Goal: Transaction & Acquisition: Purchase product/service

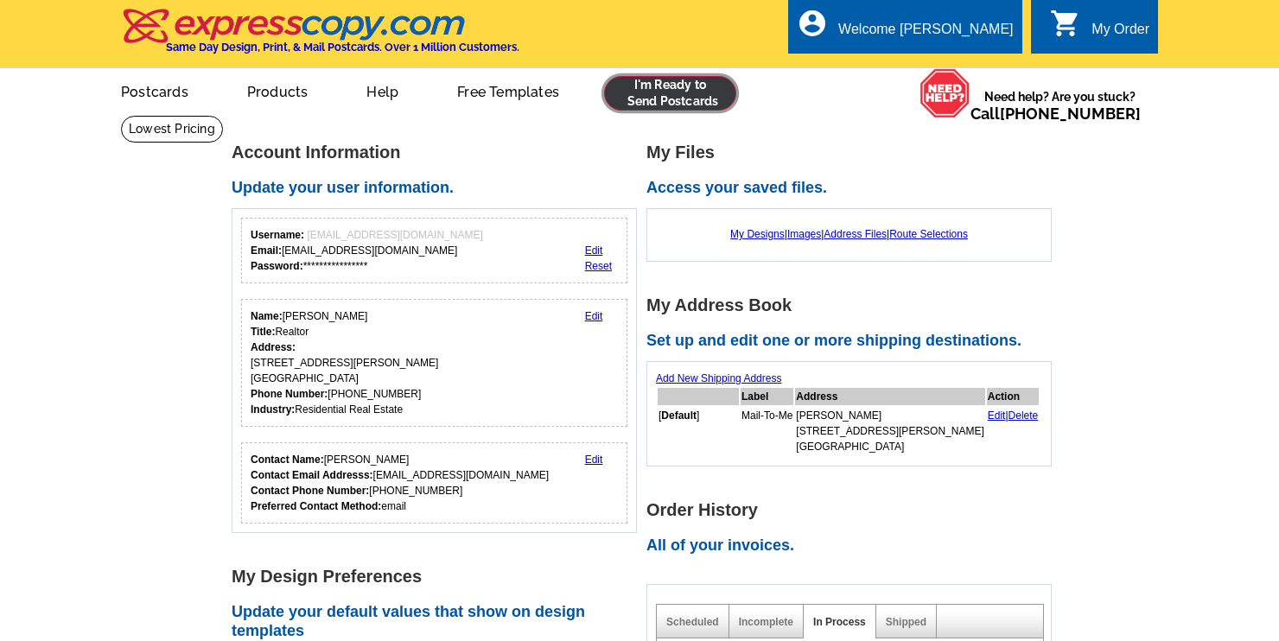
click at [670, 96] on link at bounding box center [670, 93] width 132 height 35
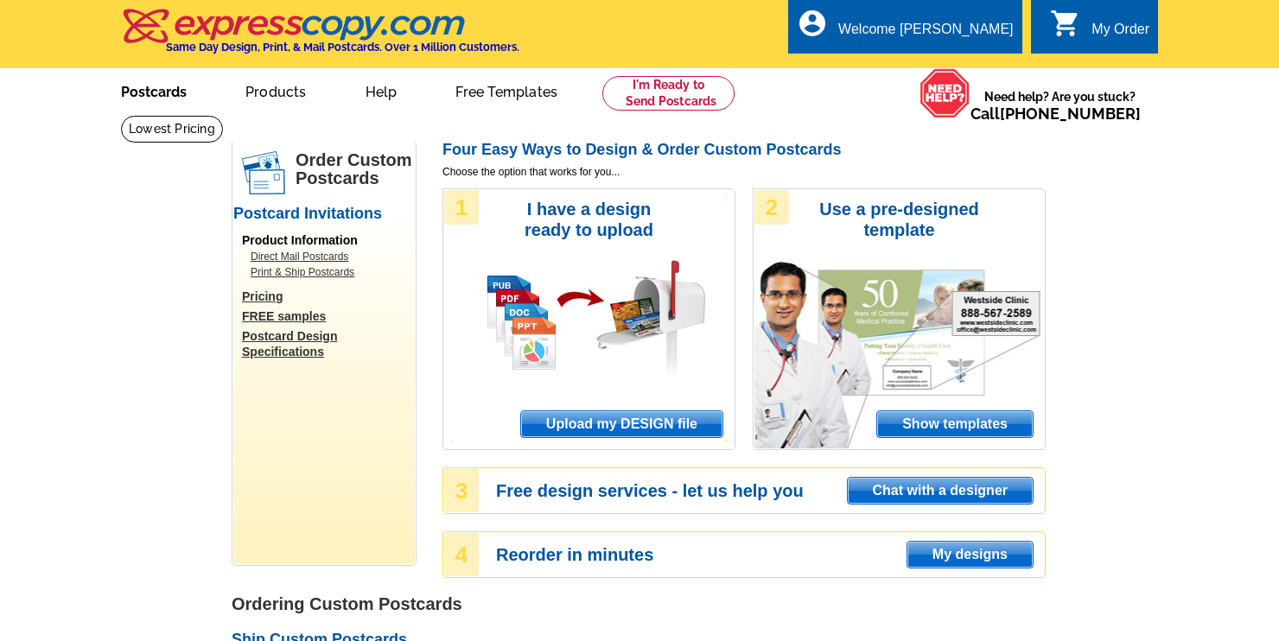
click at [164, 93] on link "Postcards" at bounding box center [153, 90] width 121 height 41
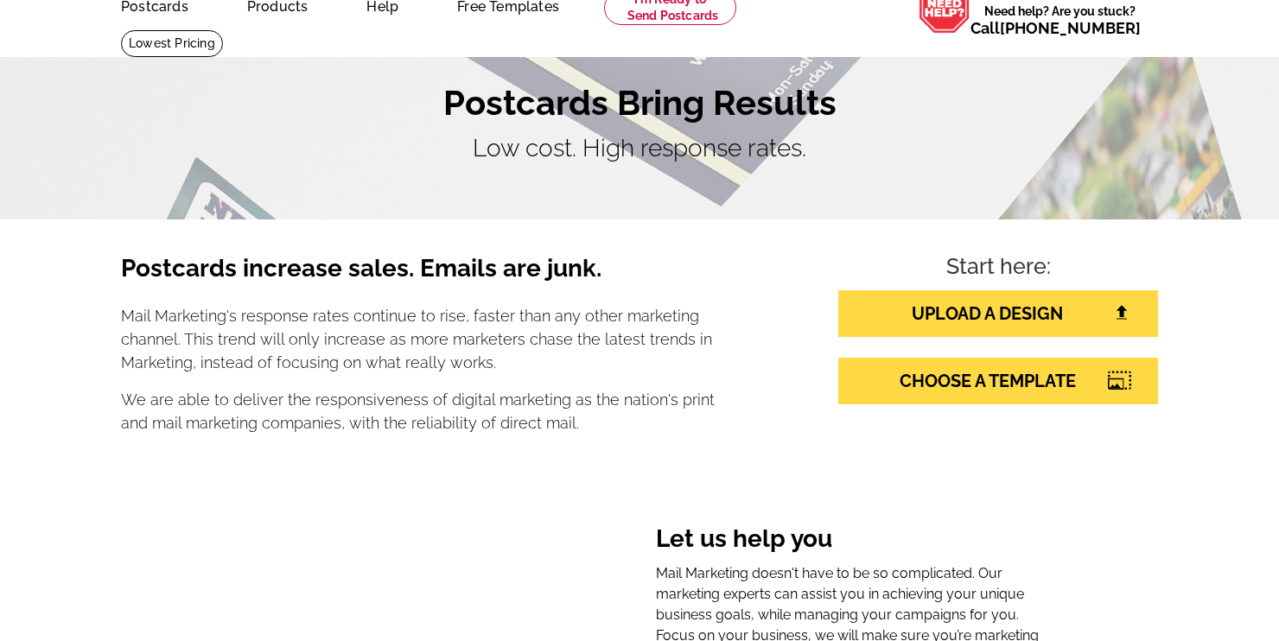
scroll to position [60, 0]
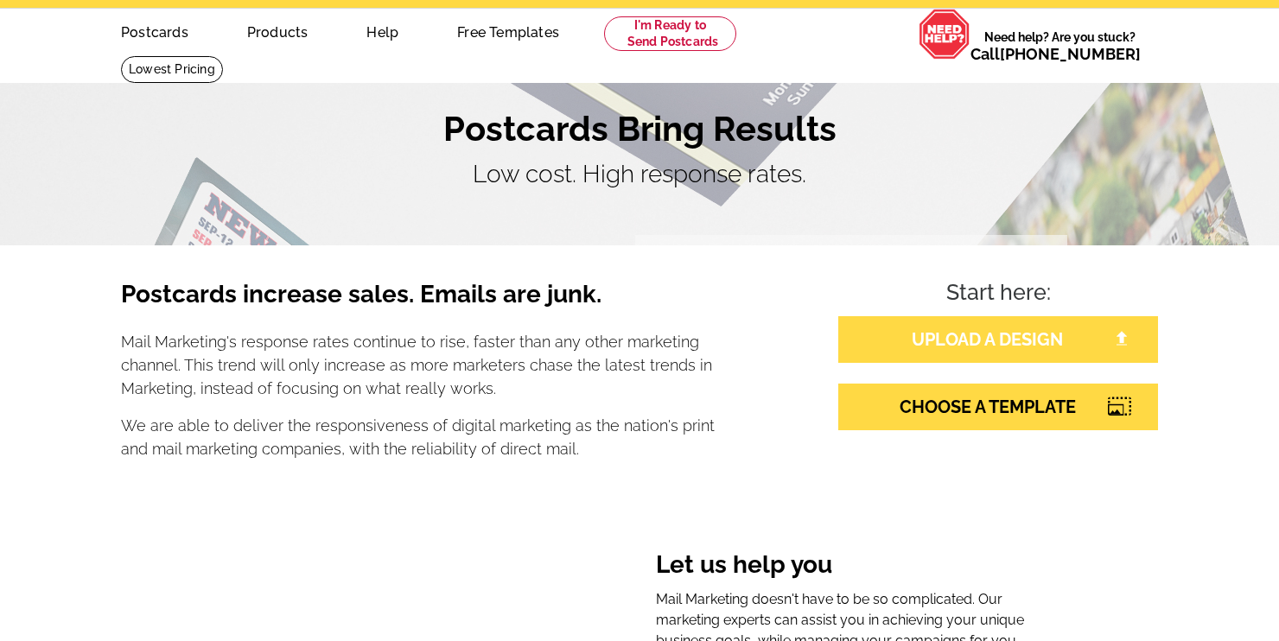
click at [1032, 341] on link "UPLOAD A DESIGN" at bounding box center [999, 339] width 320 height 47
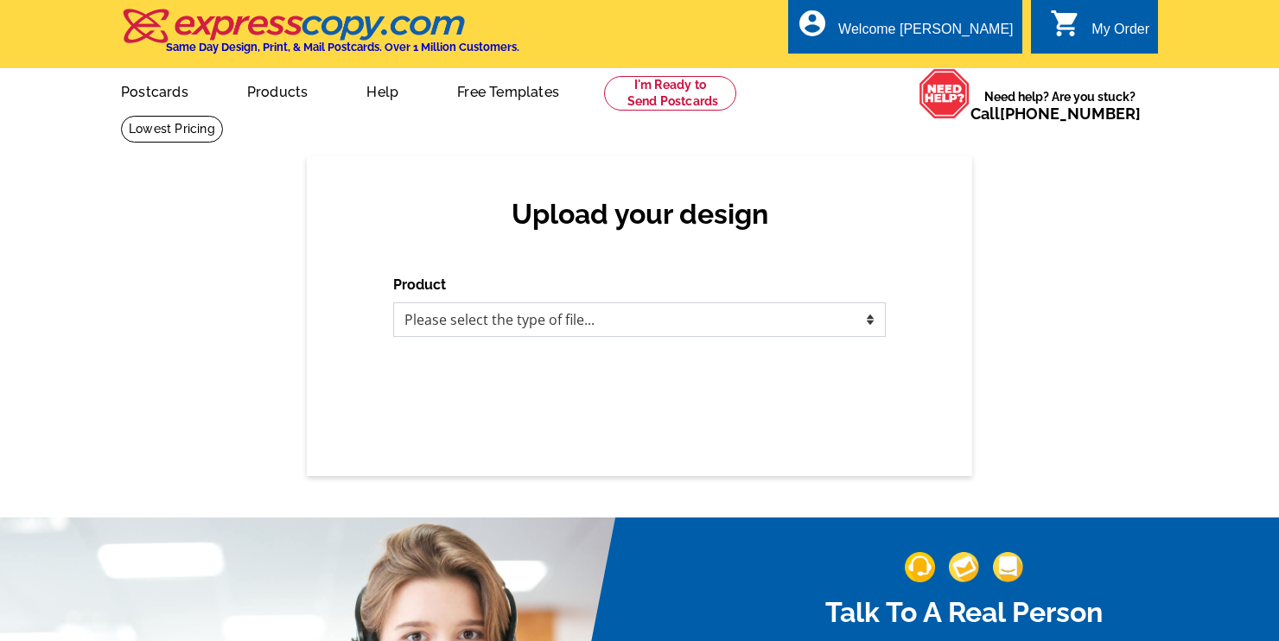
click at [867, 322] on select "Please select the type of file... Postcards Business Cards Letters and flyers G…" at bounding box center [639, 320] width 493 height 35
select select "1"
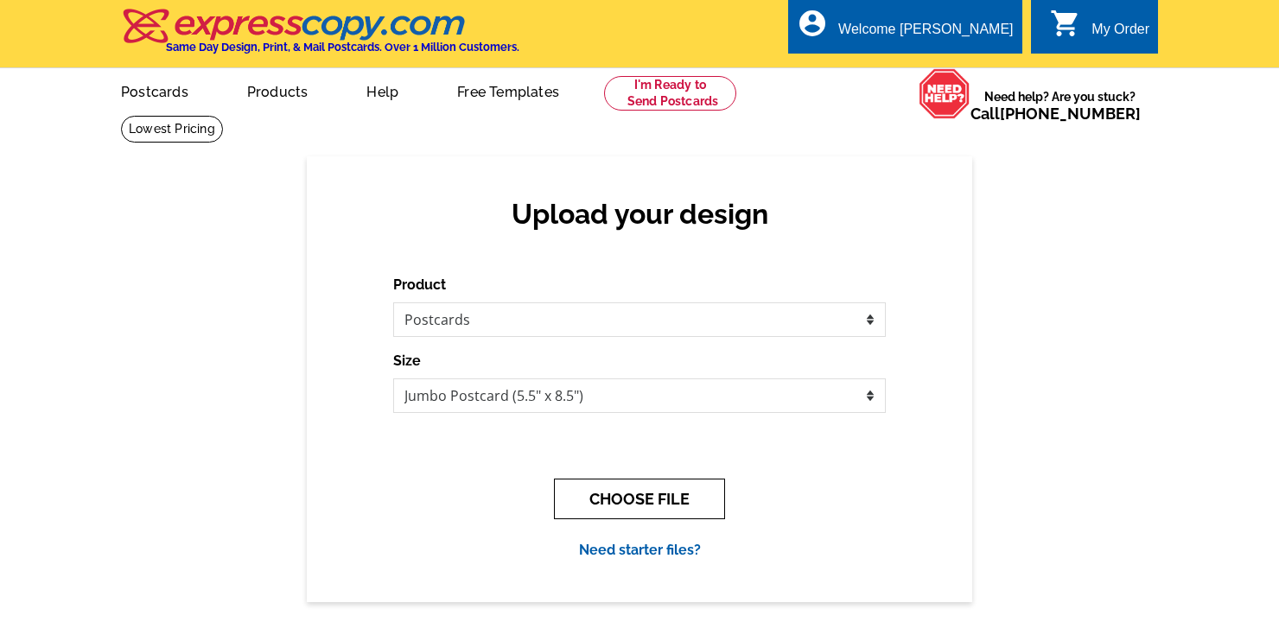
click at [685, 501] on button "CHOOSE FILE" at bounding box center [639, 499] width 171 height 41
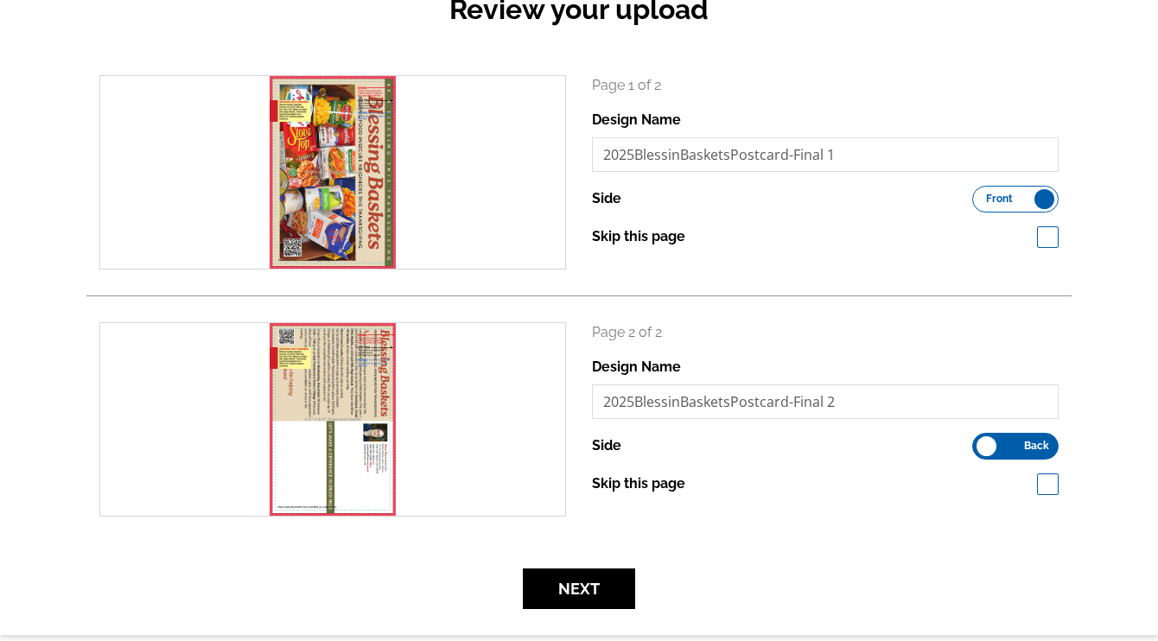
scroll to position [211, 0]
click at [337, 168] on icon "search" at bounding box center [333, 171] width 35 height 35
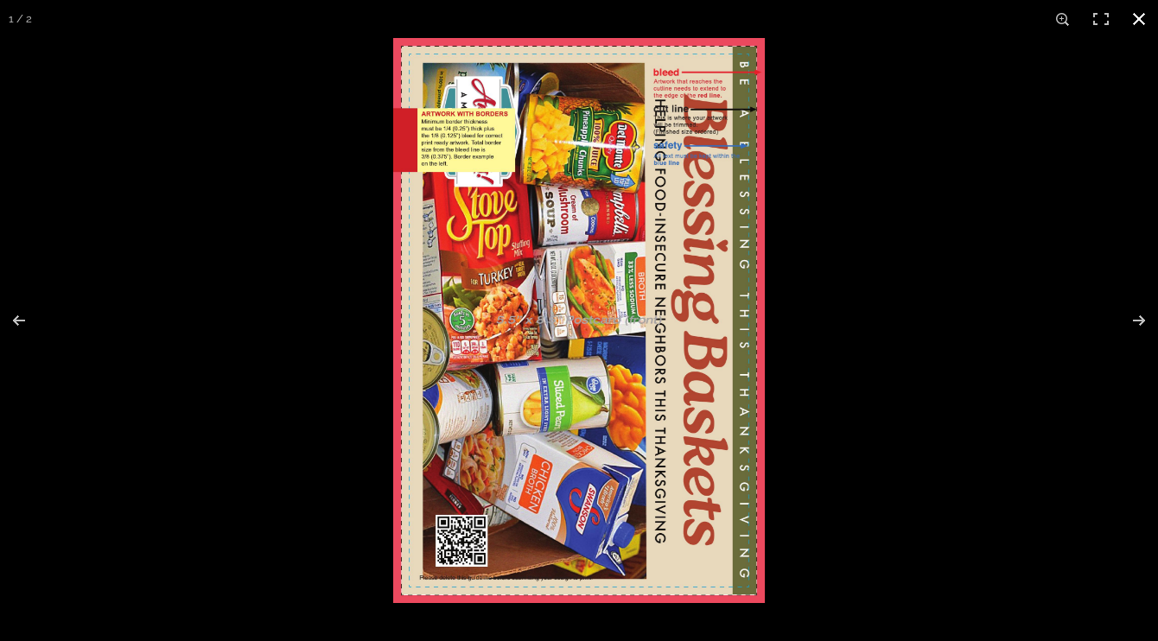
click at [1140, 19] on button at bounding box center [1139, 19] width 38 height 38
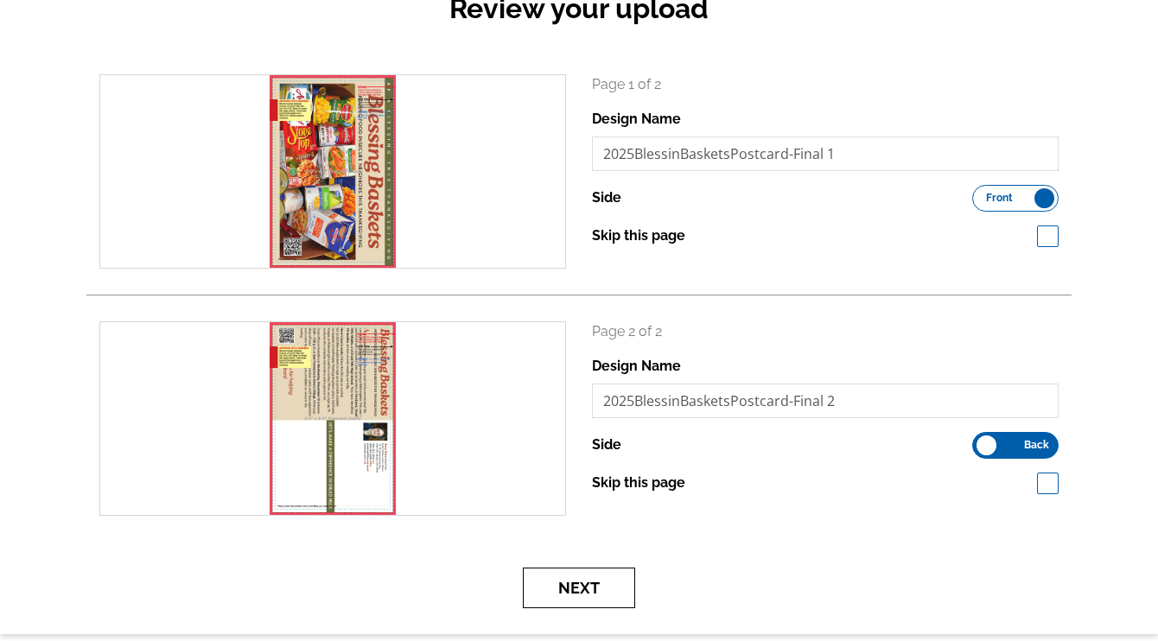
click at [592, 586] on button "Next" at bounding box center [579, 588] width 112 height 41
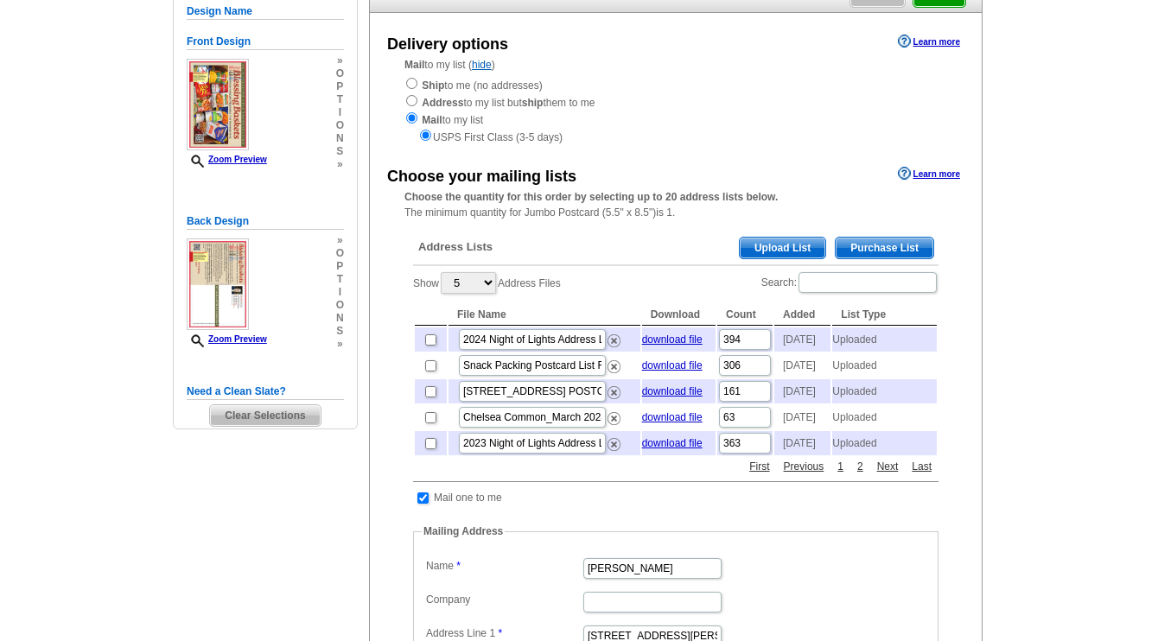
scroll to position [182, 0]
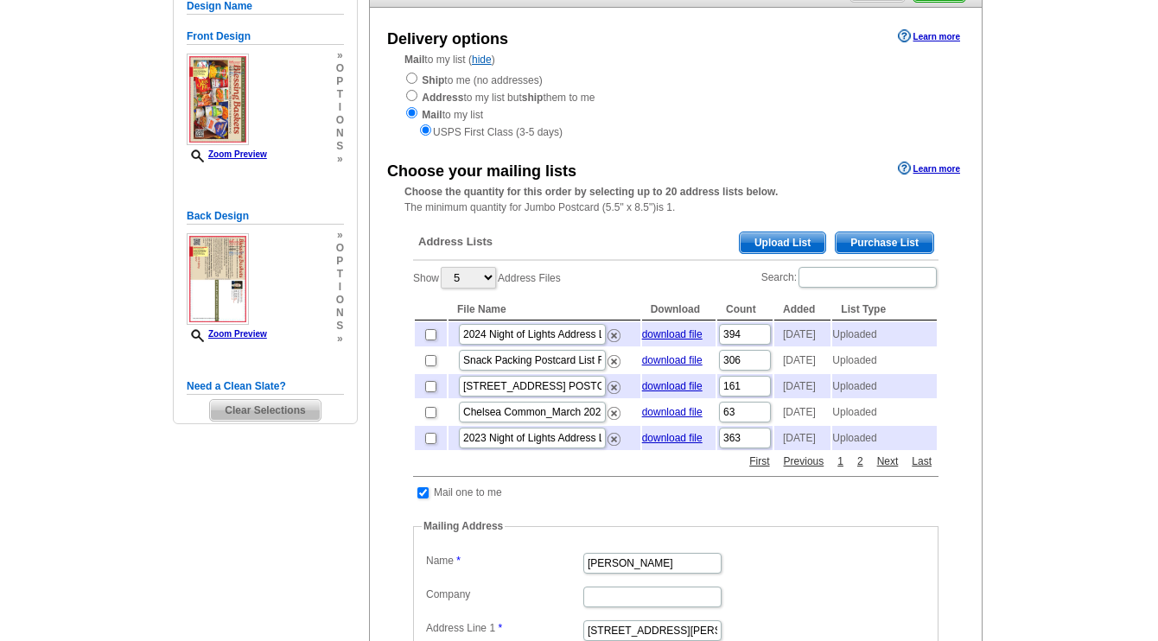
click at [794, 242] on span "Upload List" at bounding box center [783, 243] width 86 height 21
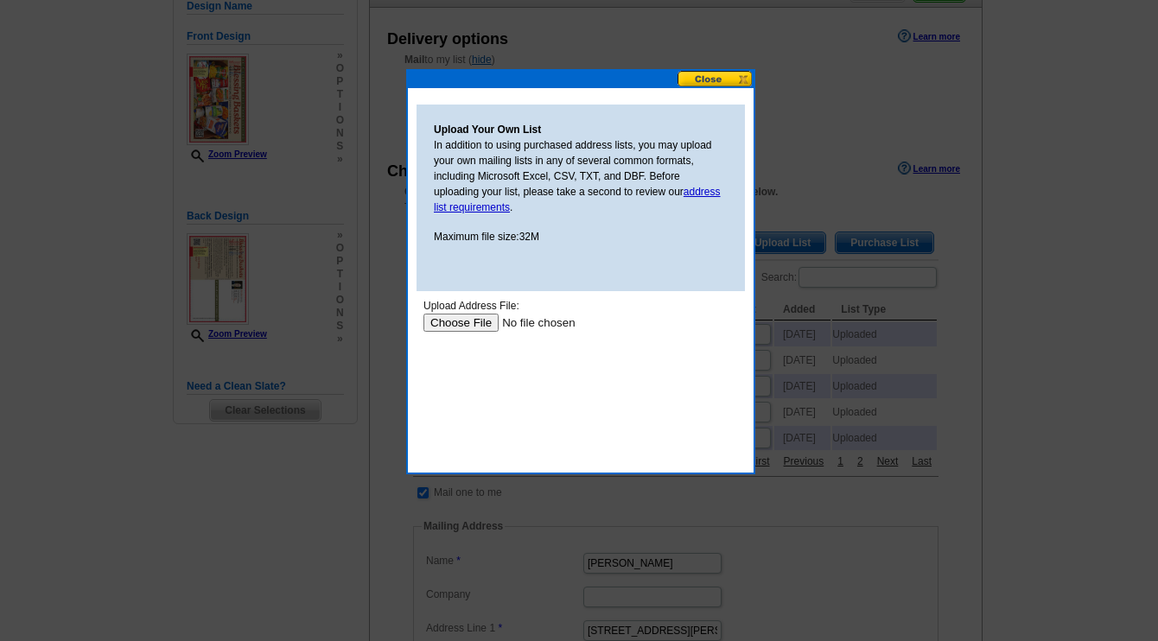
scroll to position [0, 0]
click at [470, 324] on input "file" at bounding box center [533, 323] width 219 height 18
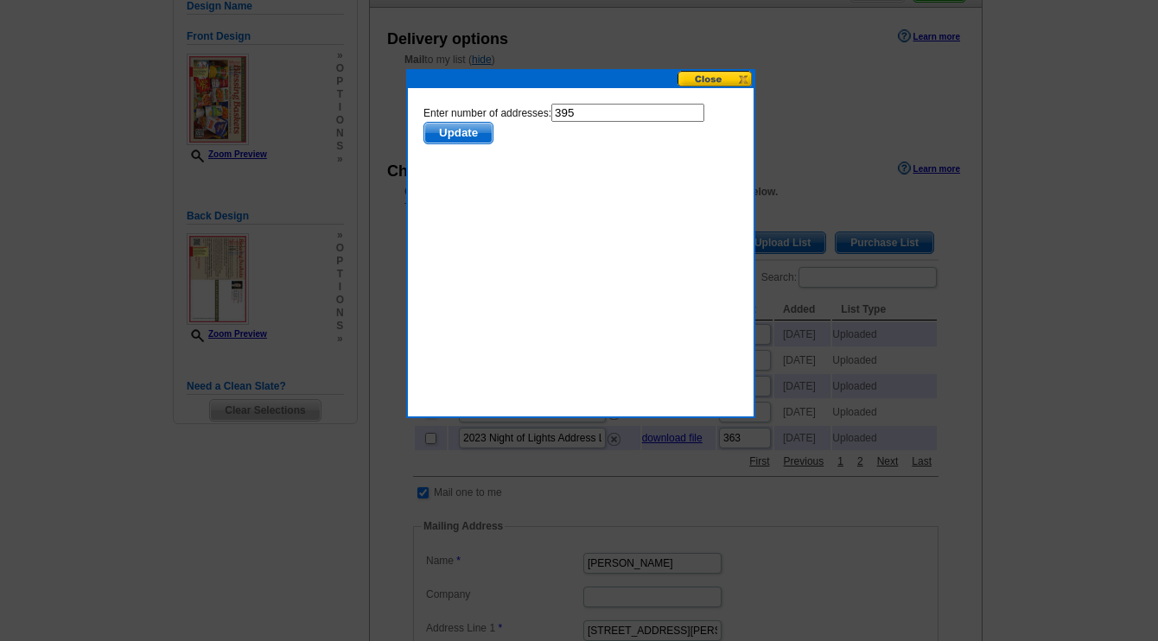
click at [471, 131] on span "Update" at bounding box center [458, 133] width 68 height 21
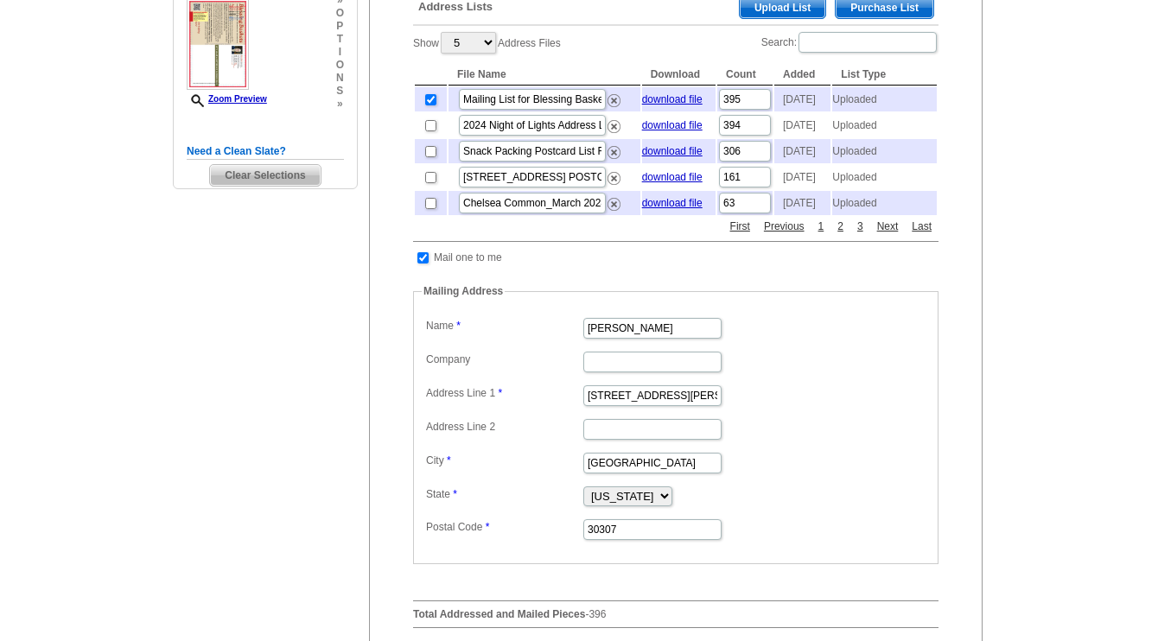
scroll to position [418, 0]
click at [423, 263] on input "checkbox" at bounding box center [423, 257] width 11 height 11
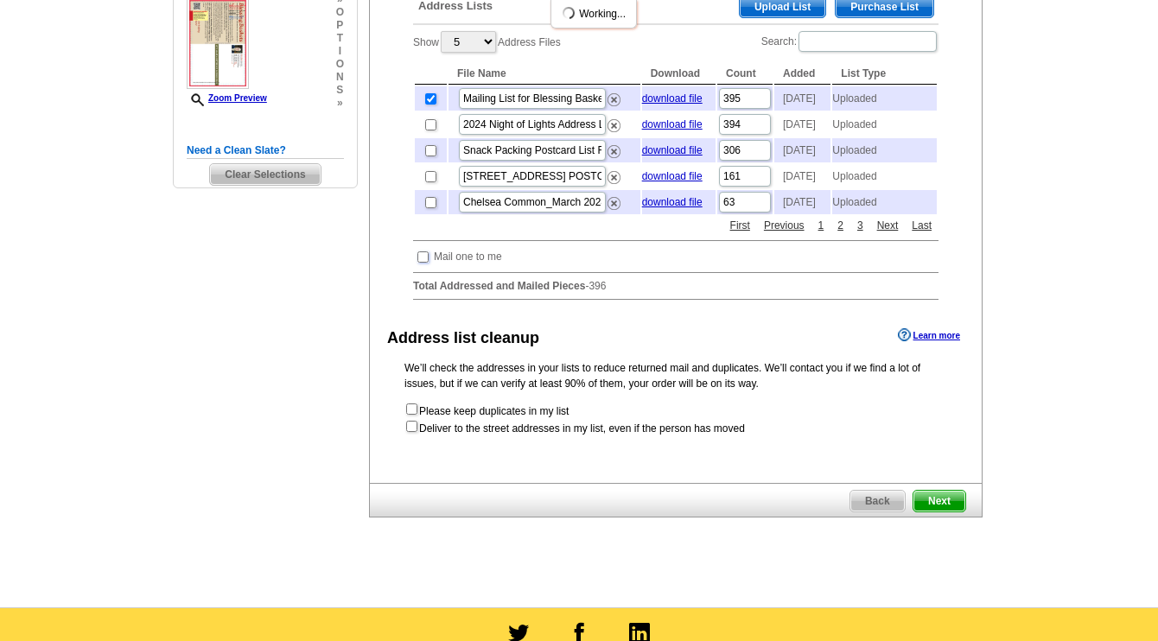
click at [424, 263] on input "checkbox" at bounding box center [423, 257] width 11 height 11
checkbox input "true"
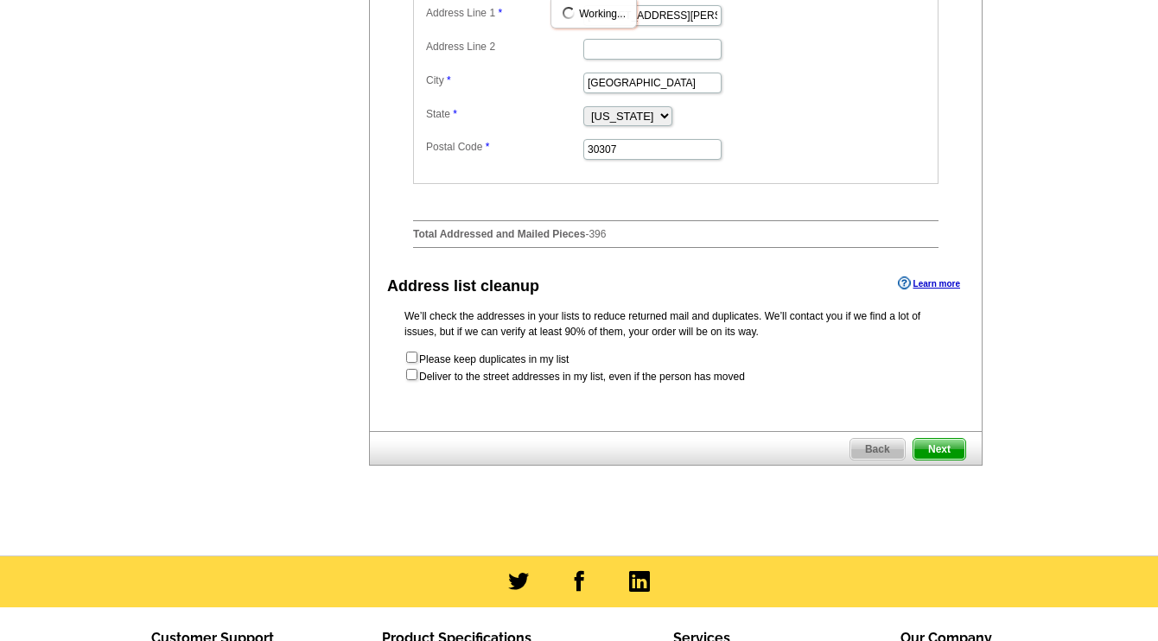
scroll to position [800, 0]
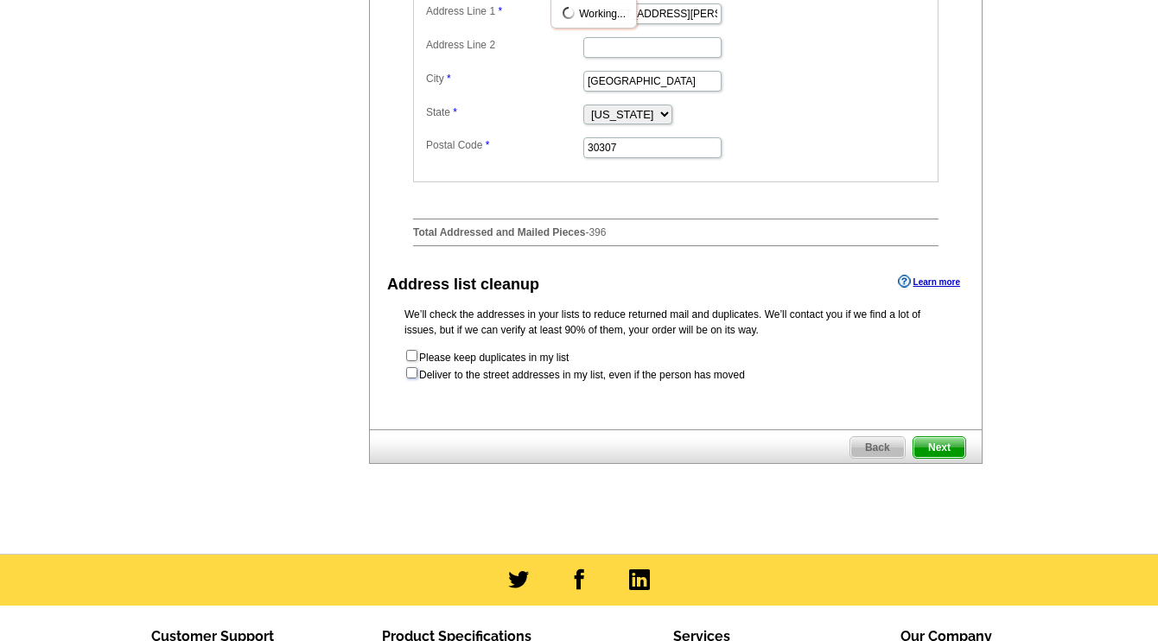
click at [412, 379] on input "checkbox" at bounding box center [411, 372] width 11 height 11
checkbox input "true"
radio input "true"
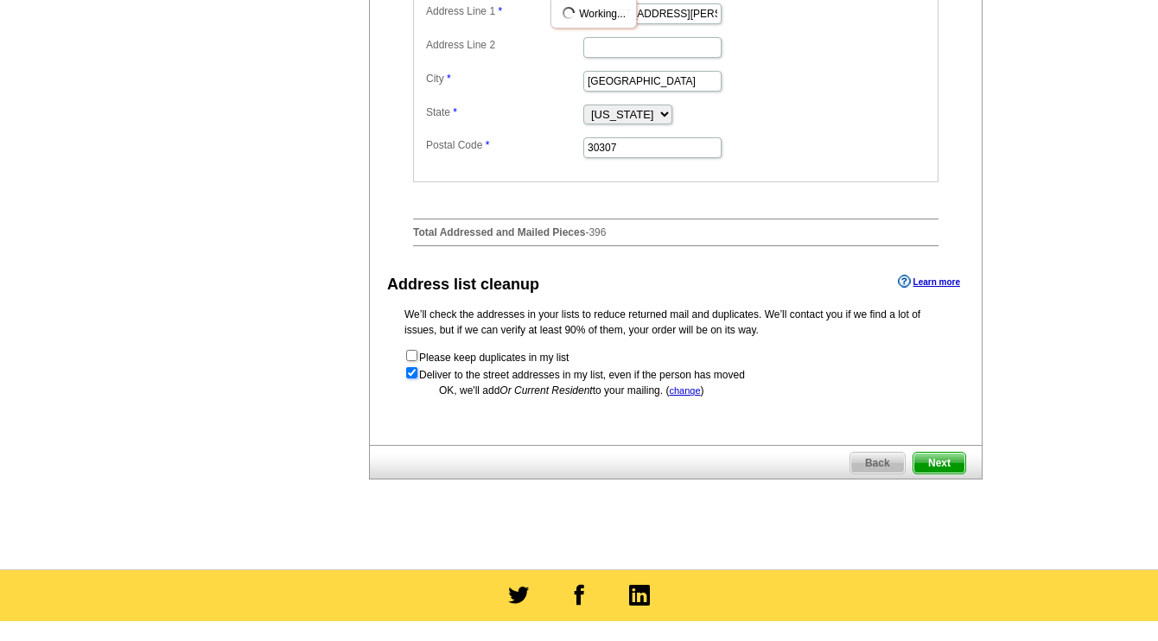
scroll to position [0, 0]
click at [412, 379] on input "checkbox" at bounding box center [411, 372] width 11 height 11
checkbox input "false"
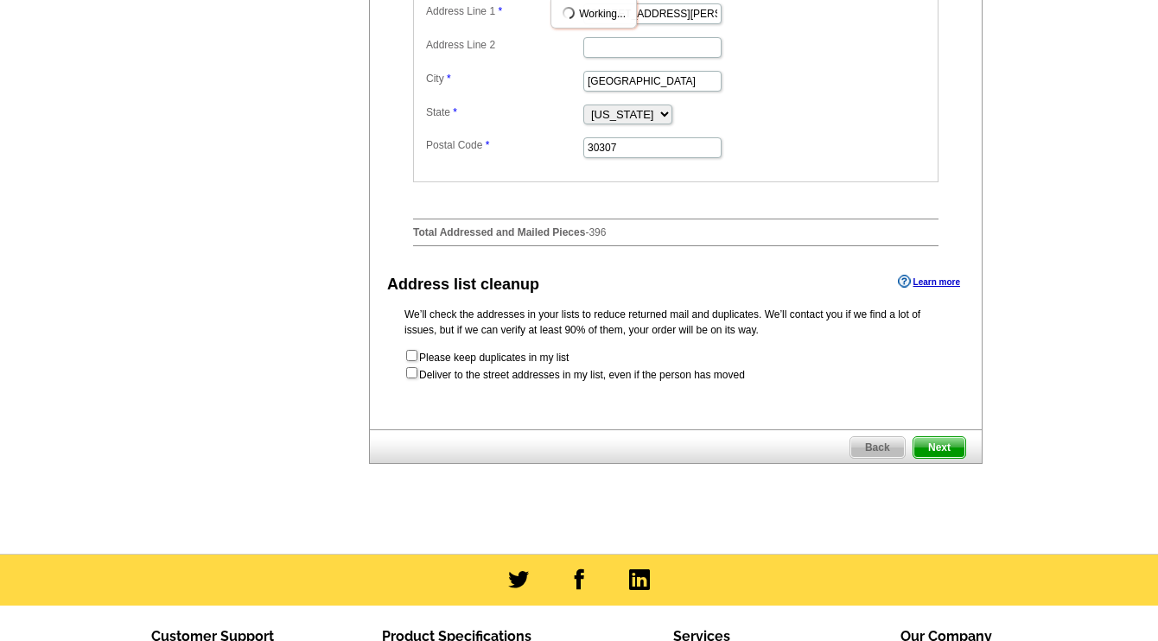
click at [945, 458] on span "Next" at bounding box center [940, 447] width 52 height 21
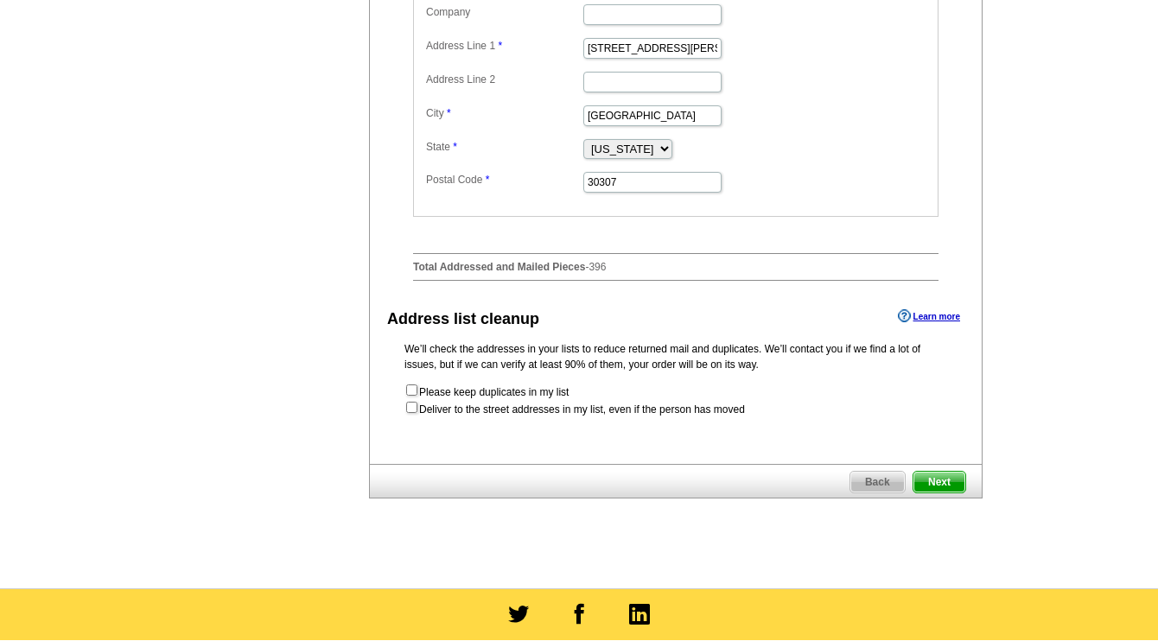
scroll to position [767, 0]
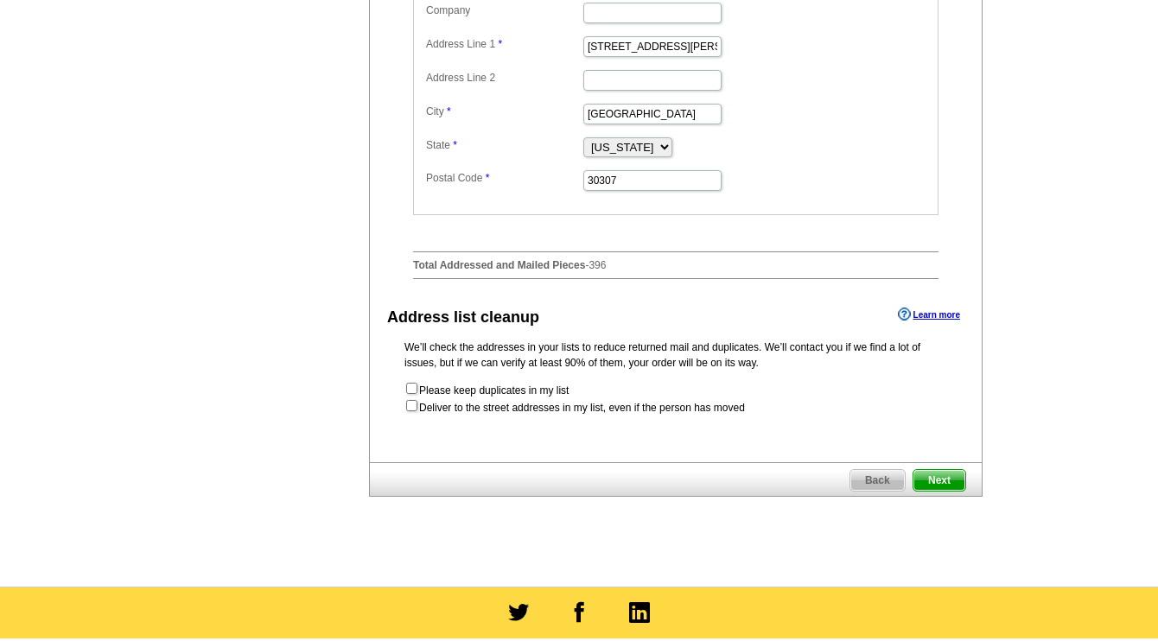
click at [938, 491] on span "Next" at bounding box center [940, 480] width 52 height 21
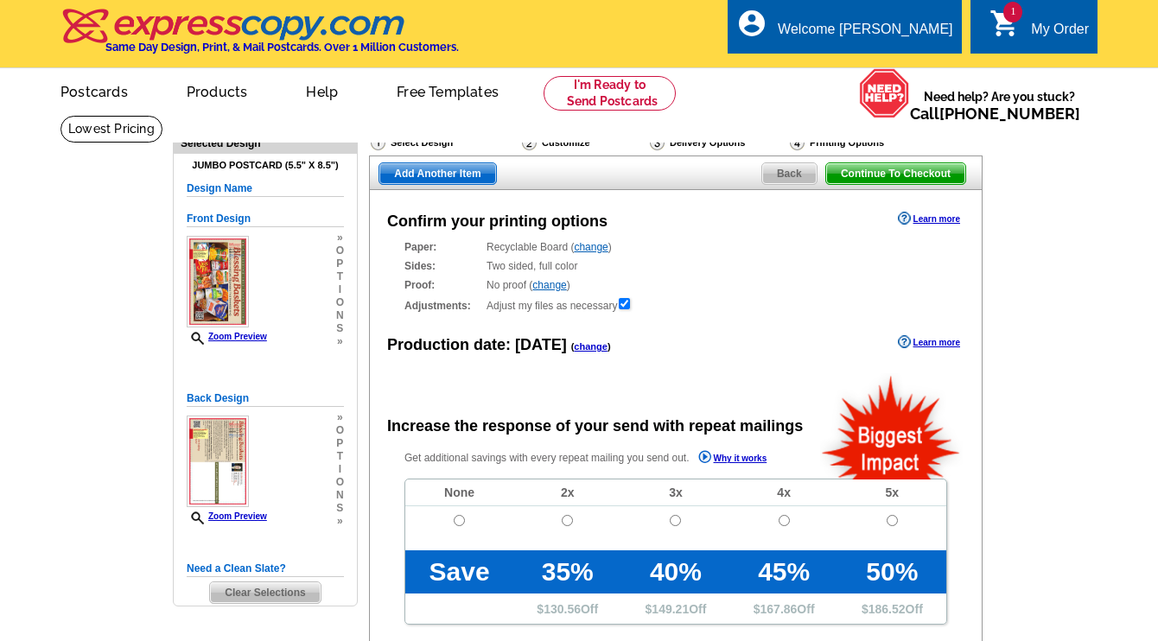
radio input "false"
click at [459, 520] on input "radio" at bounding box center [459, 520] width 11 height 11
radio input "true"
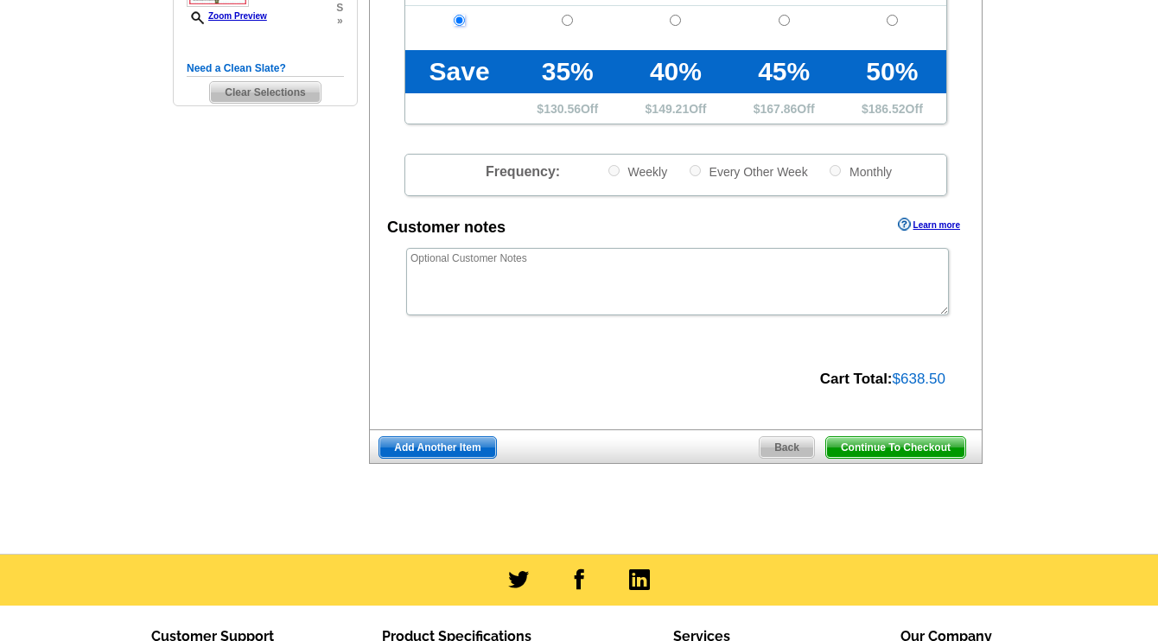
scroll to position [502, 0]
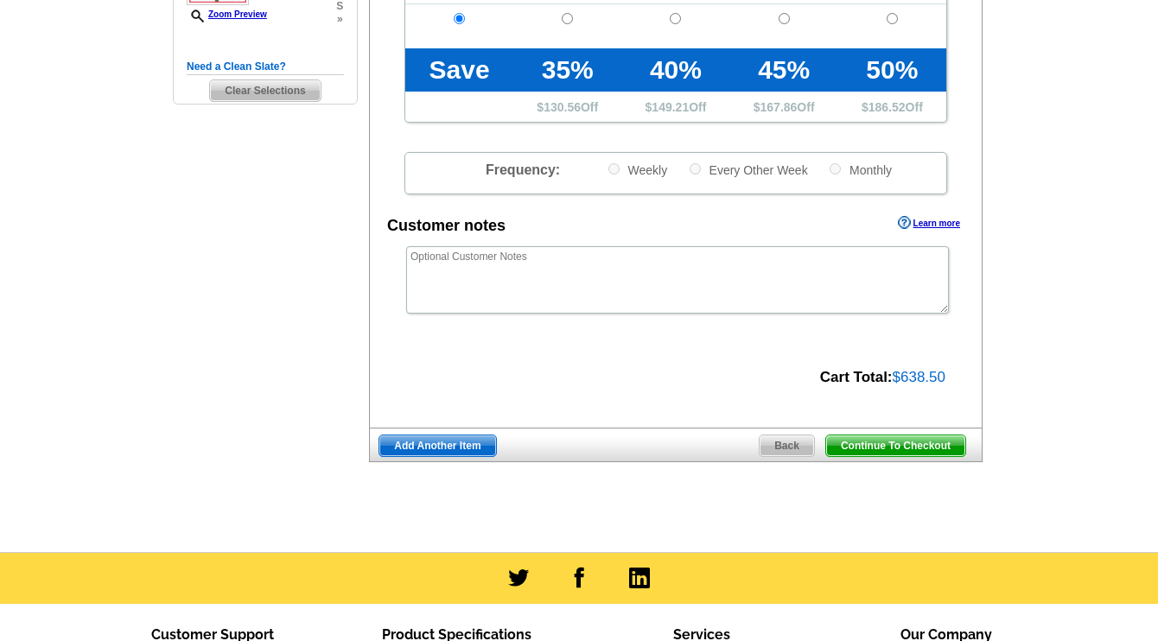
click at [909, 443] on span "Continue To Checkout" at bounding box center [895, 446] width 139 height 21
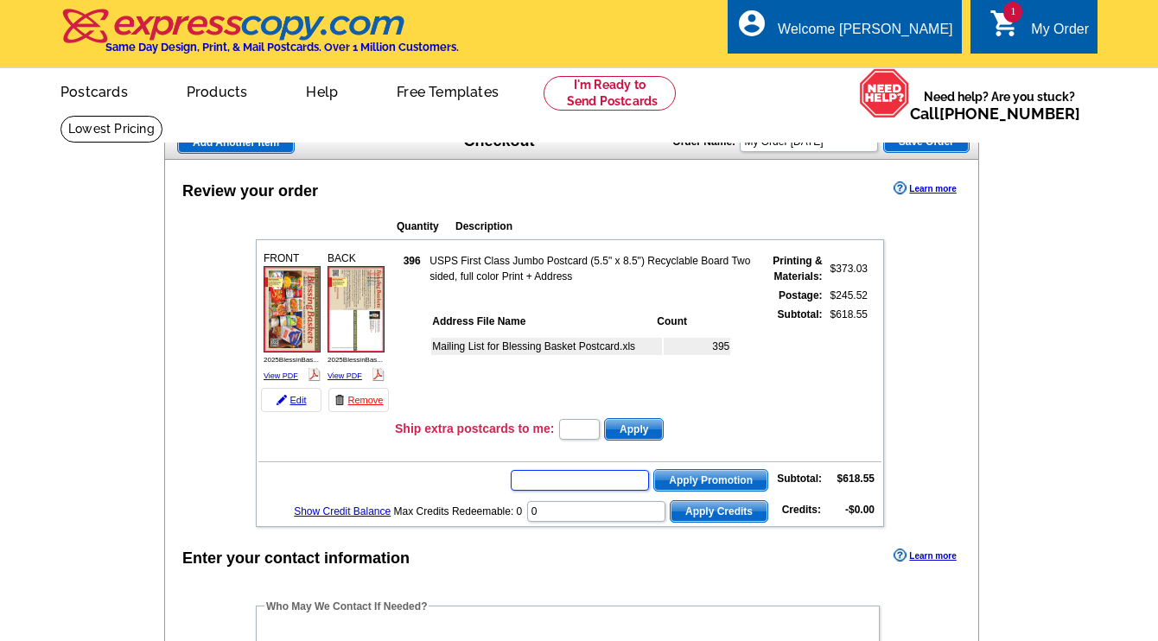
click at [583, 481] on input "text" at bounding box center [580, 480] width 138 height 21
type input "GROW0925"
click at [718, 476] on span "Apply Promotion" at bounding box center [710, 480] width 113 height 21
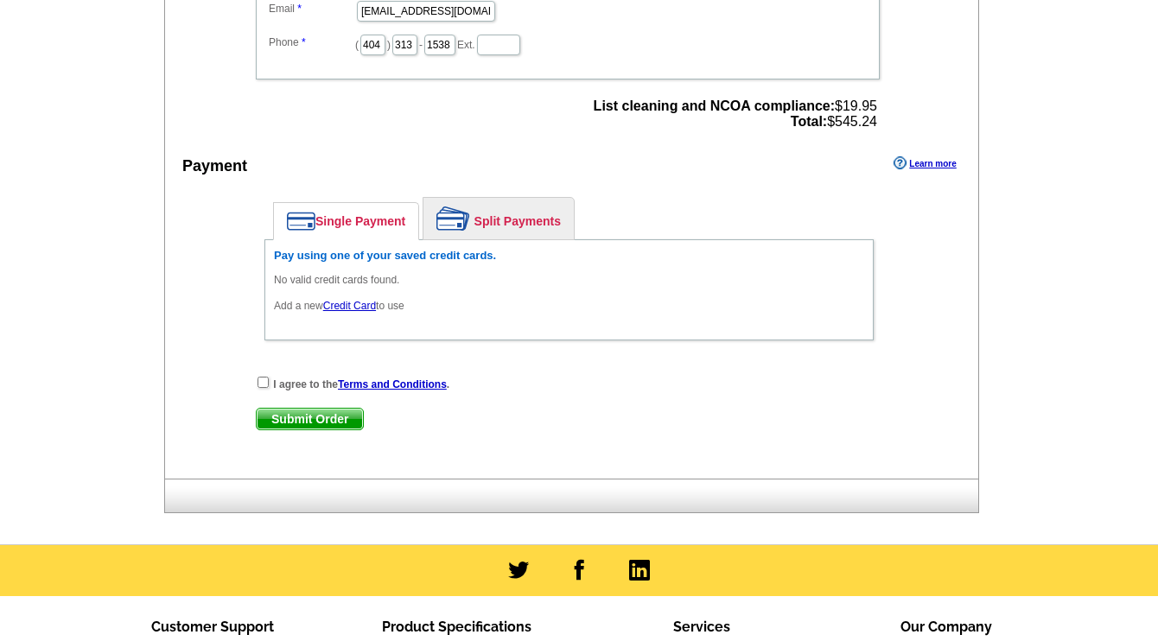
scroll to position [730, 0]
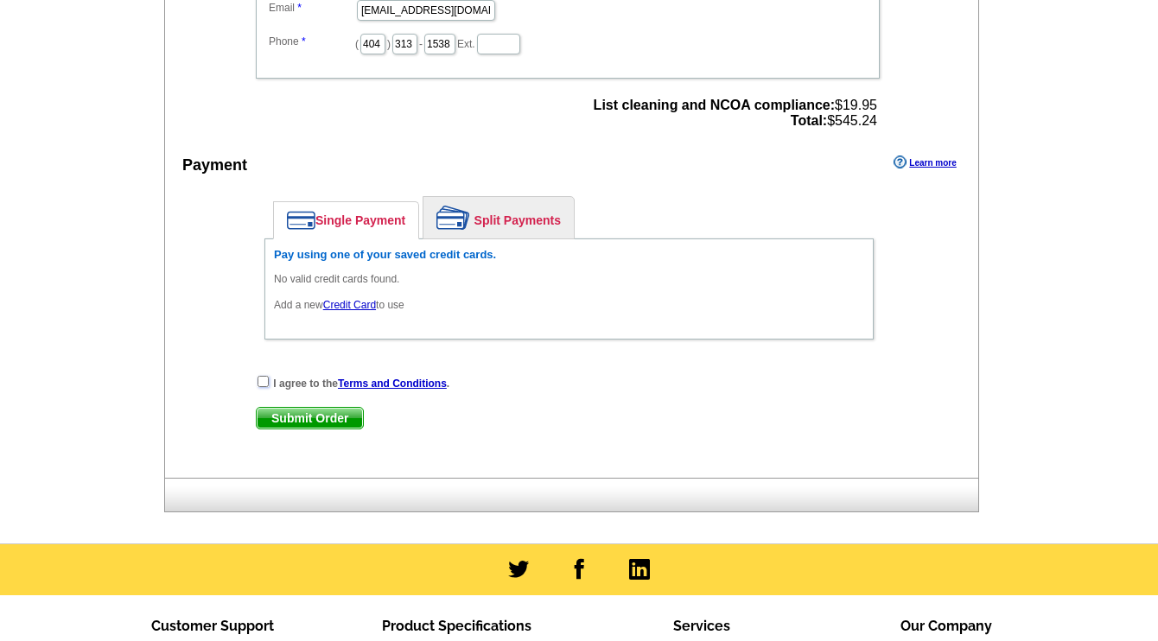
click at [265, 384] on input "checkbox" at bounding box center [263, 381] width 11 height 11
checkbox input "true"
click at [354, 303] on link "Credit Card" at bounding box center [349, 305] width 53 height 12
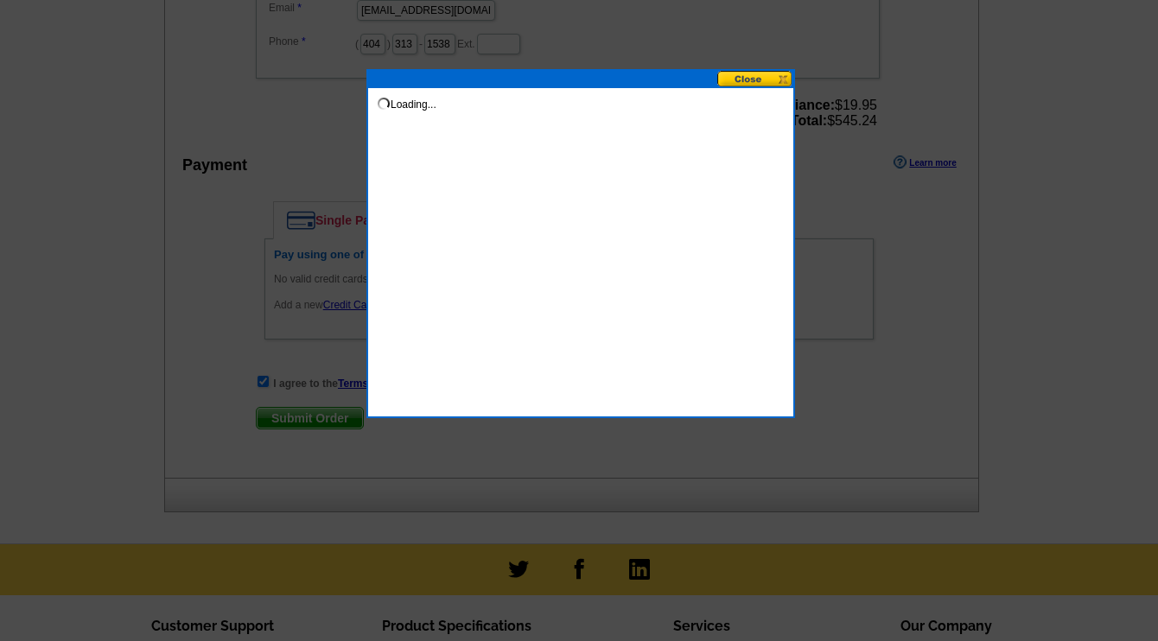
click at [751, 76] on button at bounding box center [756, 79] width 76 height 16
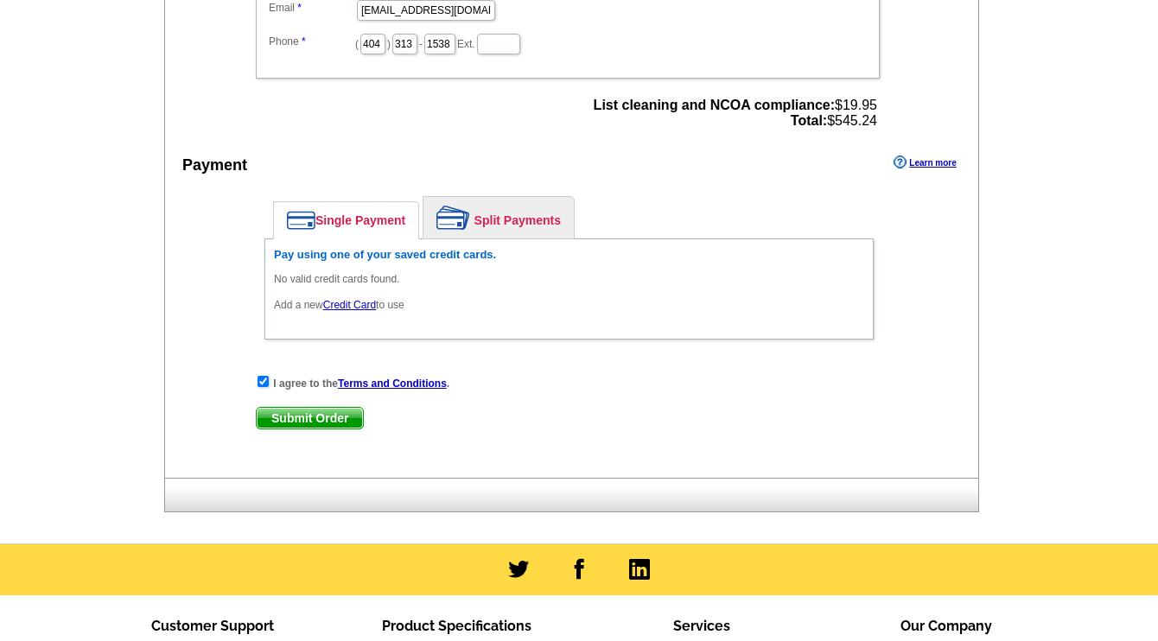
click at [354, 306] on link "Credit Card" at bounding box center [349, 305] width 53 height 12
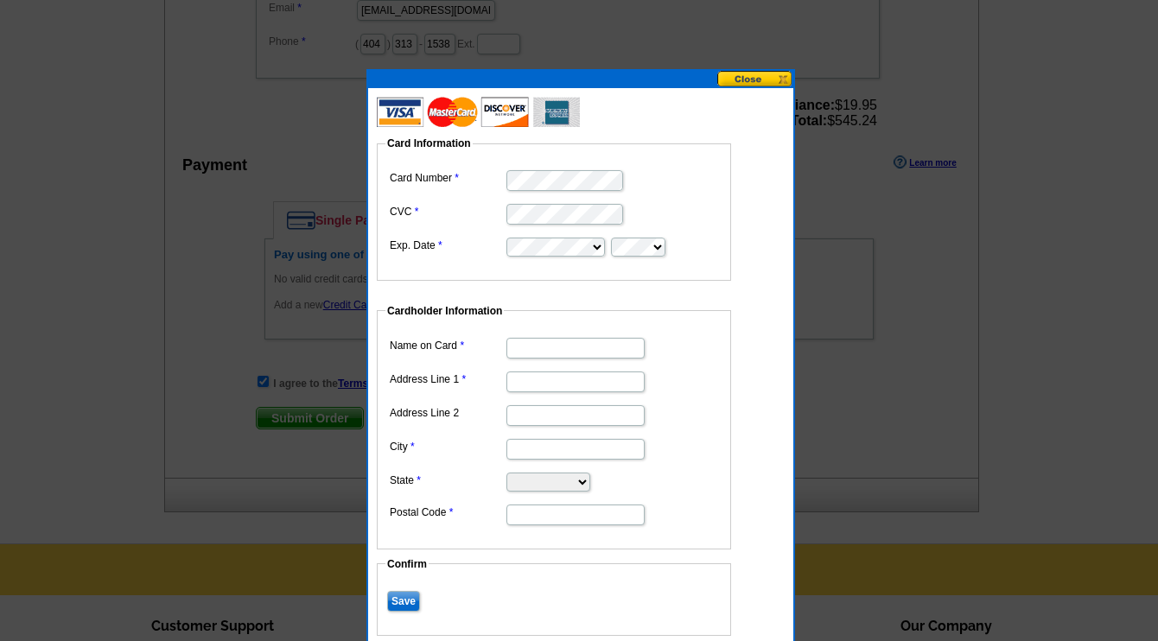
click at [577, 351] on input "Name on Card" at bounding box center [576, 348] width 138 height 21
type input "Amy Tozer"
type input "490 Durand Drive NE"
type input "Atlanta"
select select "GA"
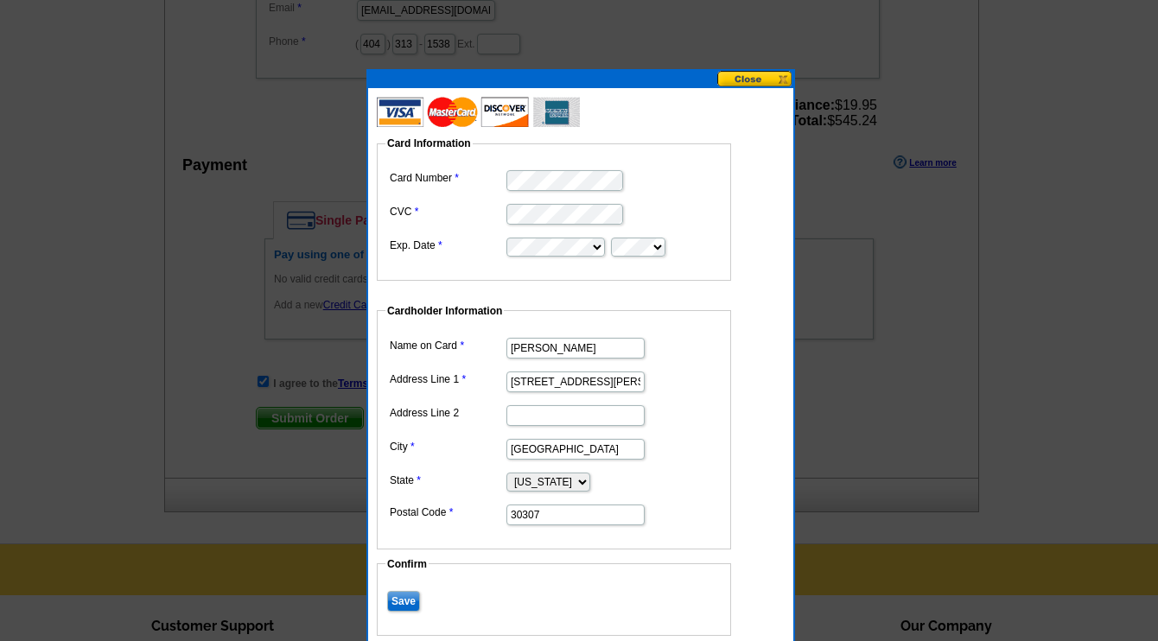
type input "30307"
click at [681, 392] on dd "490 Durand Drive NE" at bounding box center [554, 380] width 337 height 27
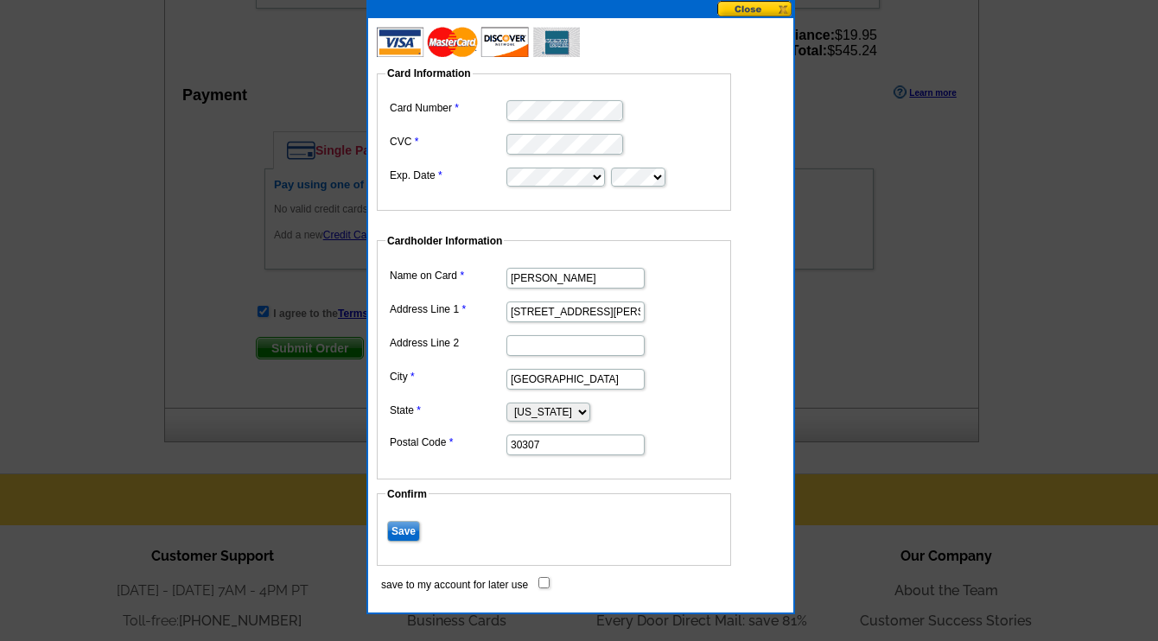
scroll to position [805, 0]
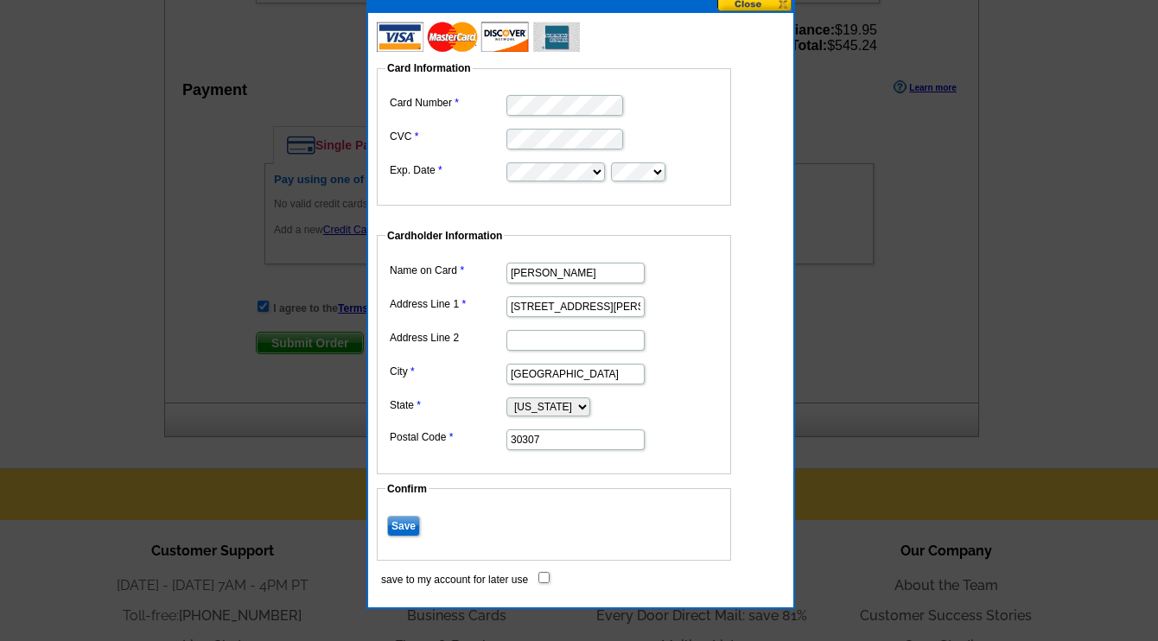
click at [405, 524] on input "Save" at bounding box center [403, 526] width 33 height 21
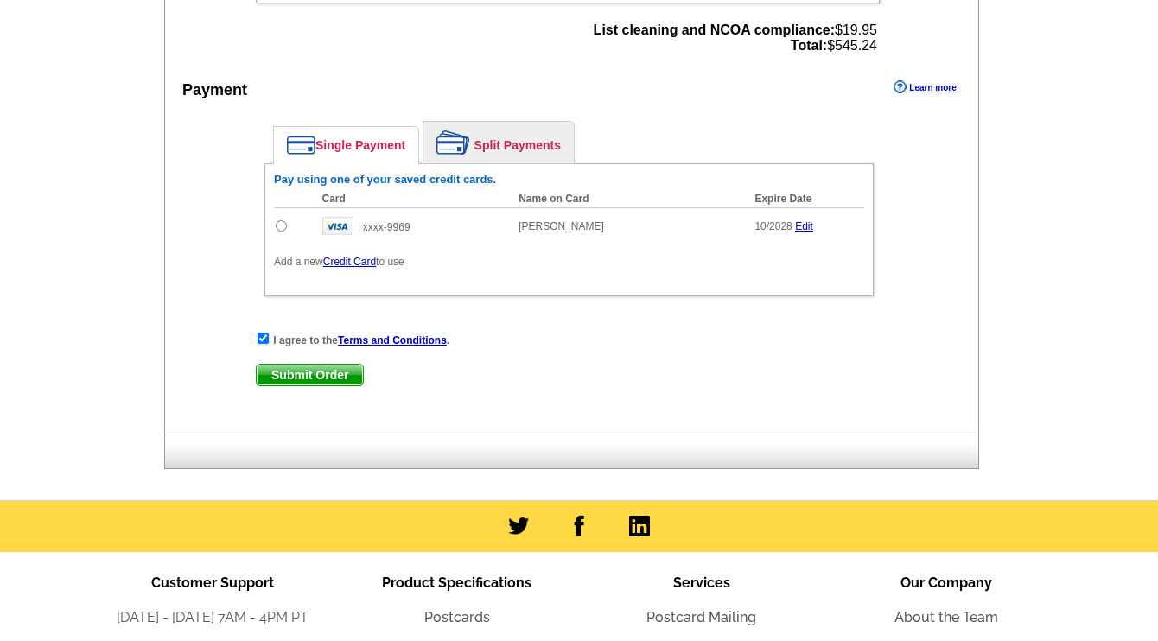
click at [283, 226] on input "radio" at bounding box center [281, 225] width 11 height 11
radio input "true"
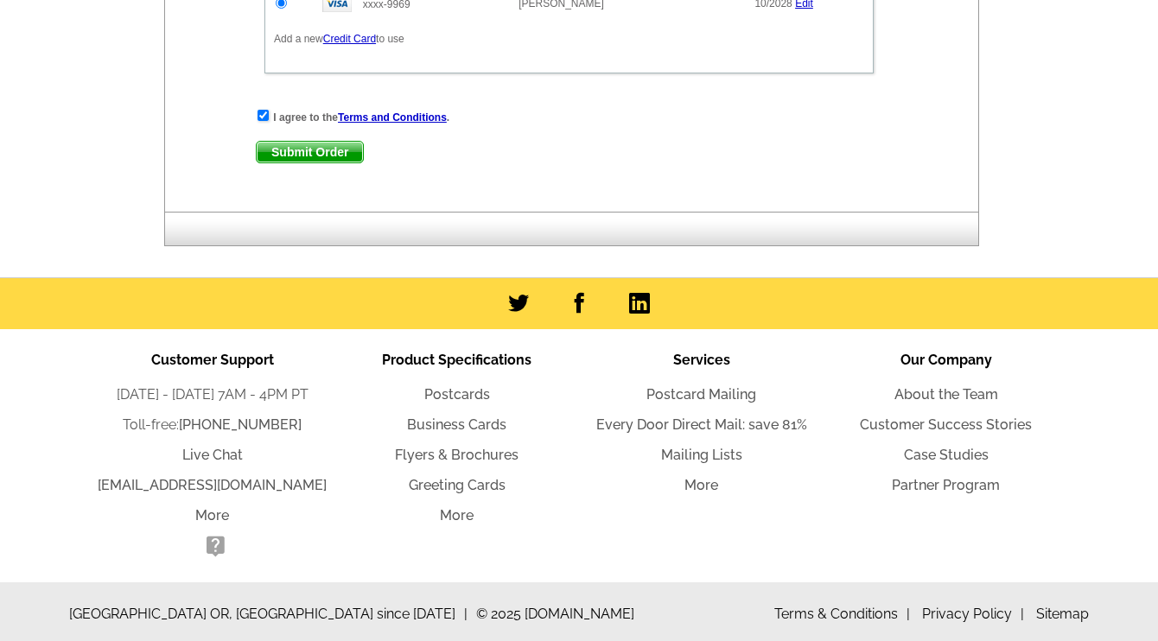
scroll to position [1031, 0]
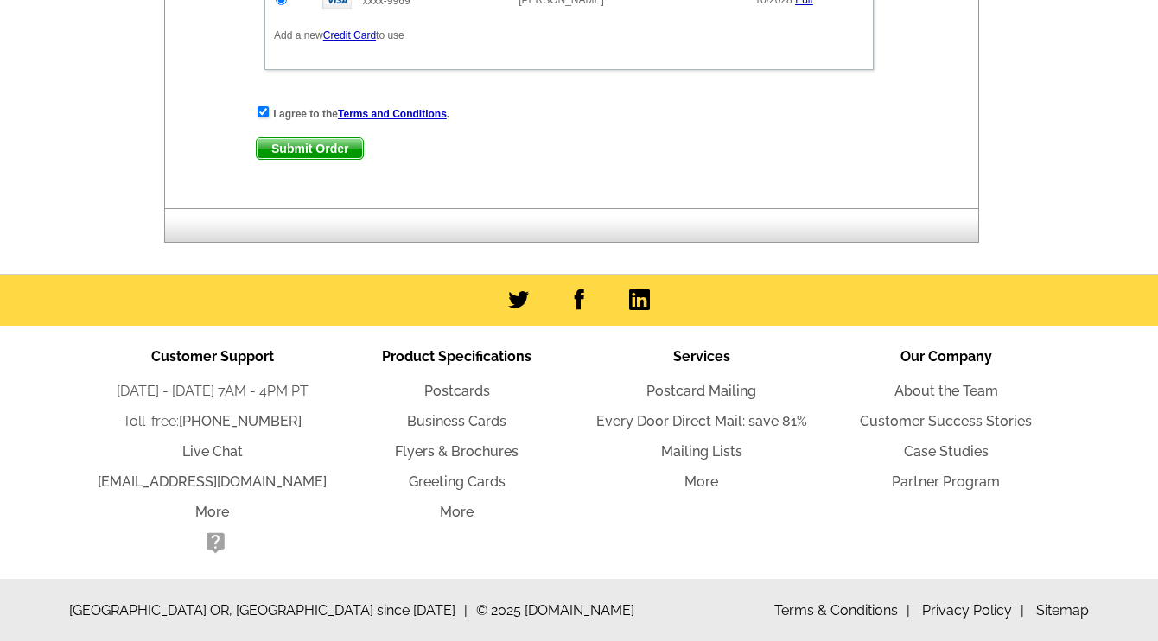
click at [305, 147] on span "Submit Order" at bounding box center [310, 148] width 106 height 21
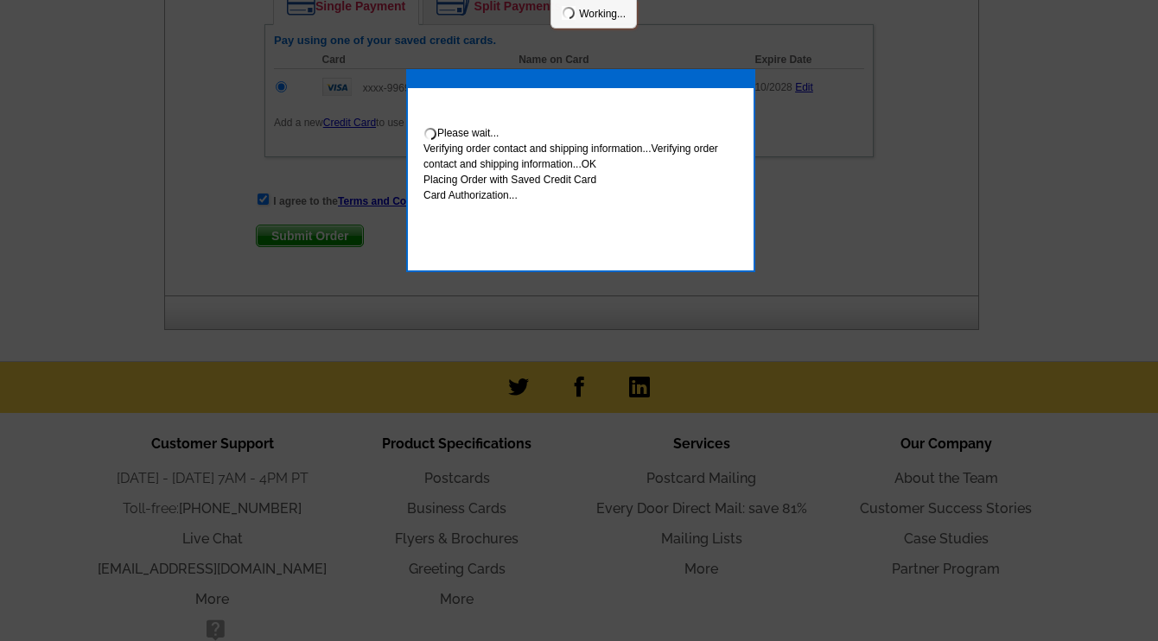
scroll to position [1119, 0]
